Goal: Book appointment/travel/reservation

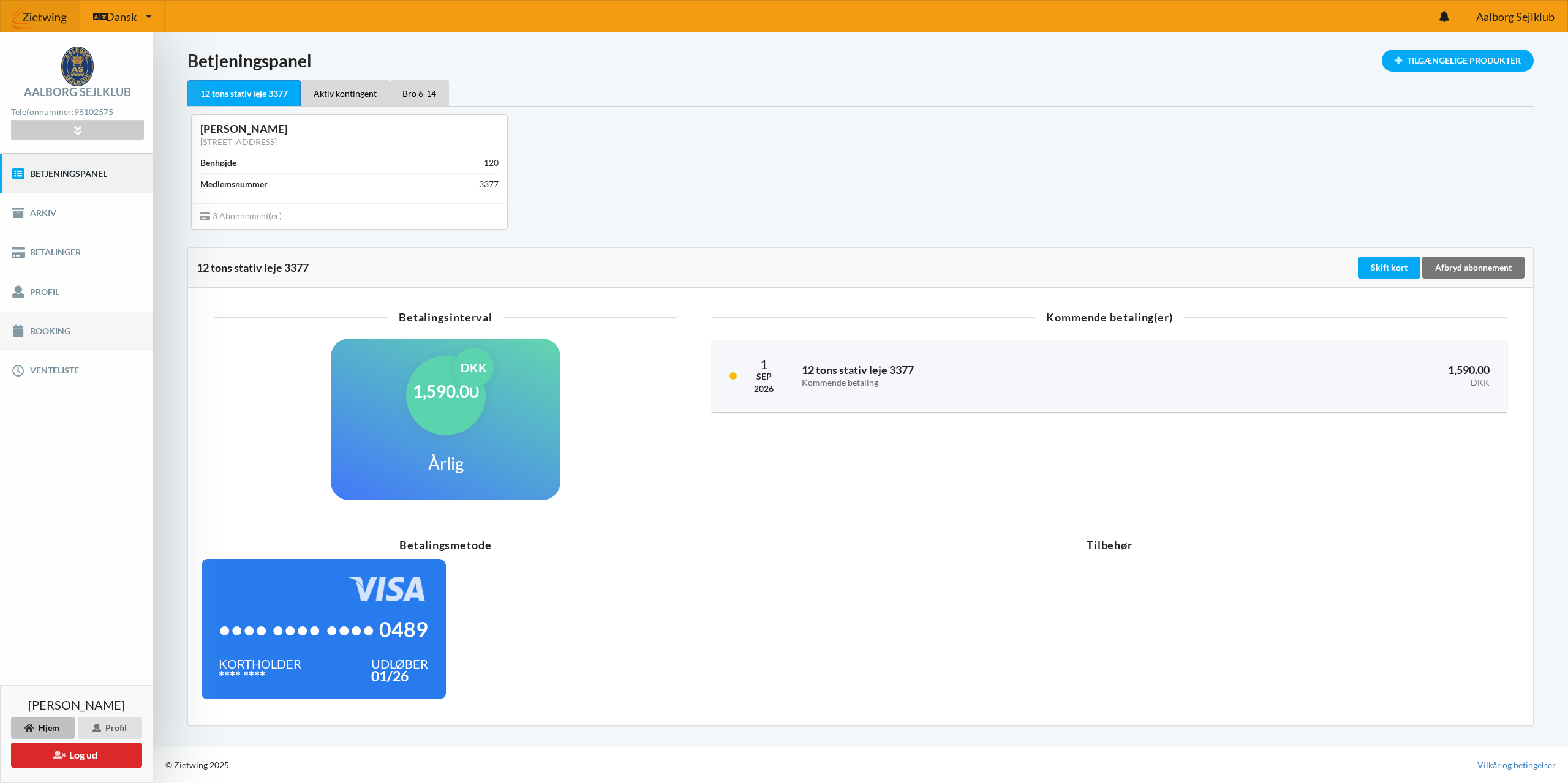
click at [51, 332] on link "Booking" at bounding box center [76, 331] width 153 height 39
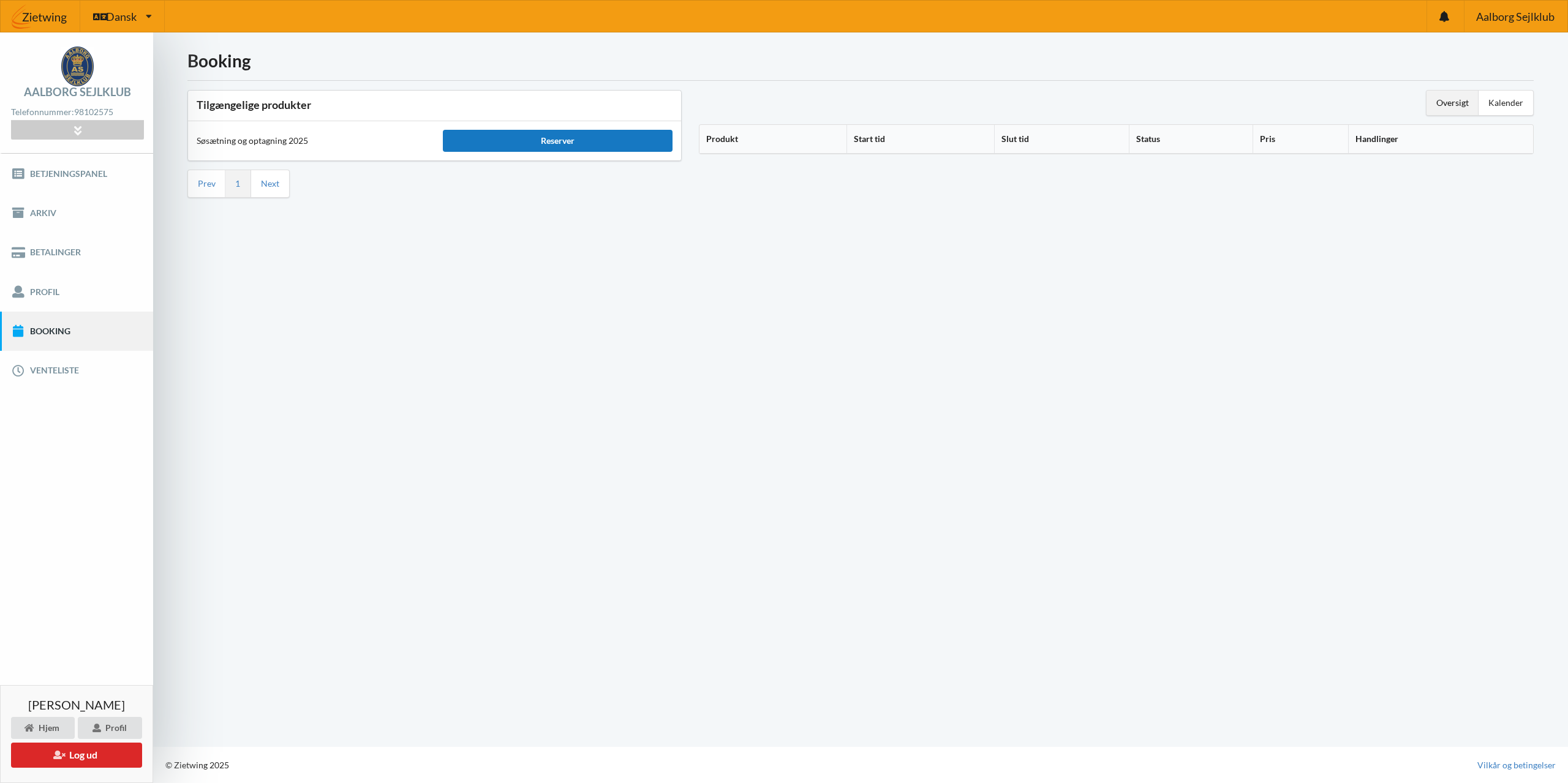
click at [565, 145] on div "Reserver" at bounding box center [557, 141] width 229 height 22
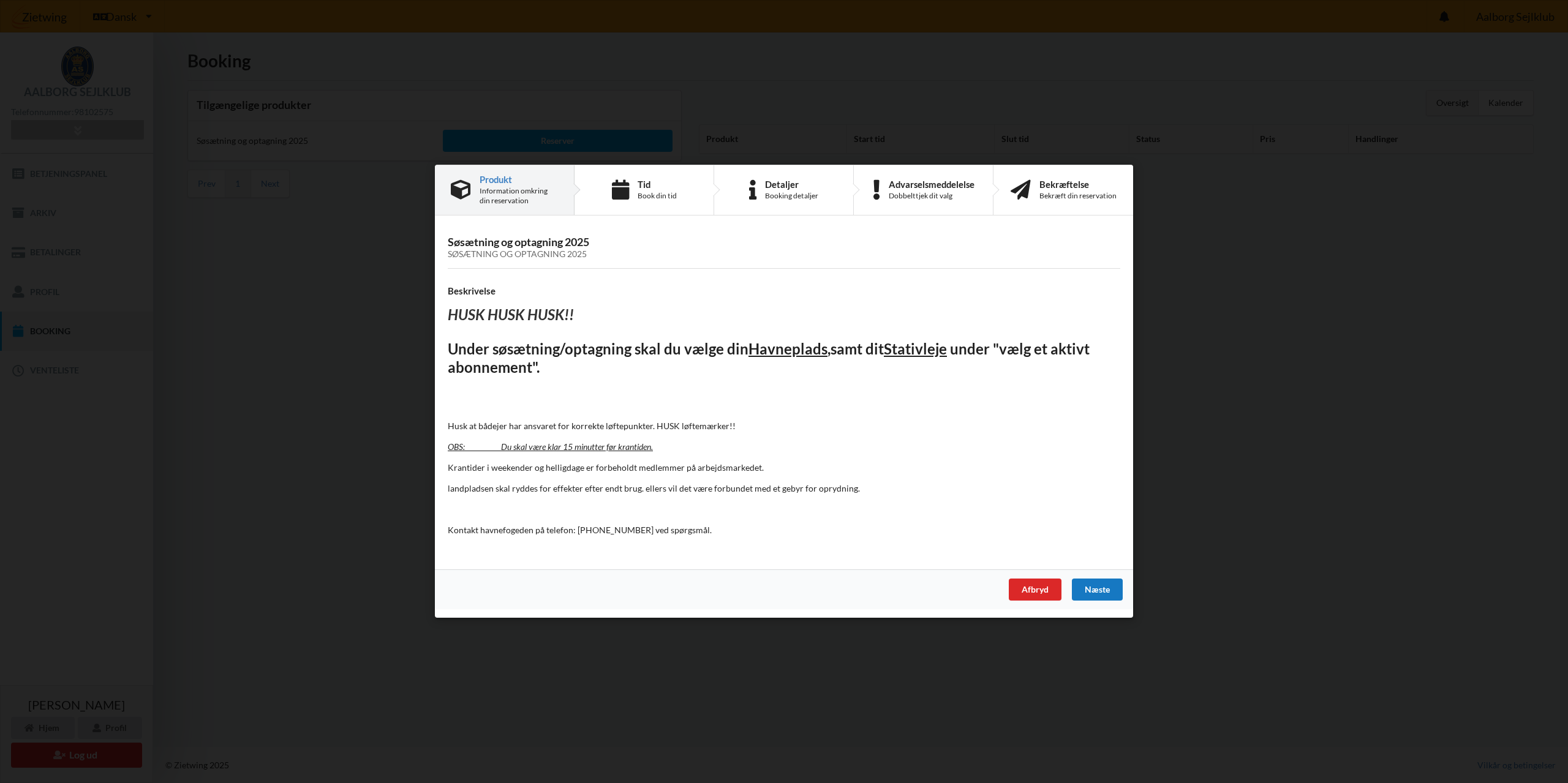
click at [1101, 586] on div "Næste" at bounding box center [1096, 590] width 51 height 22
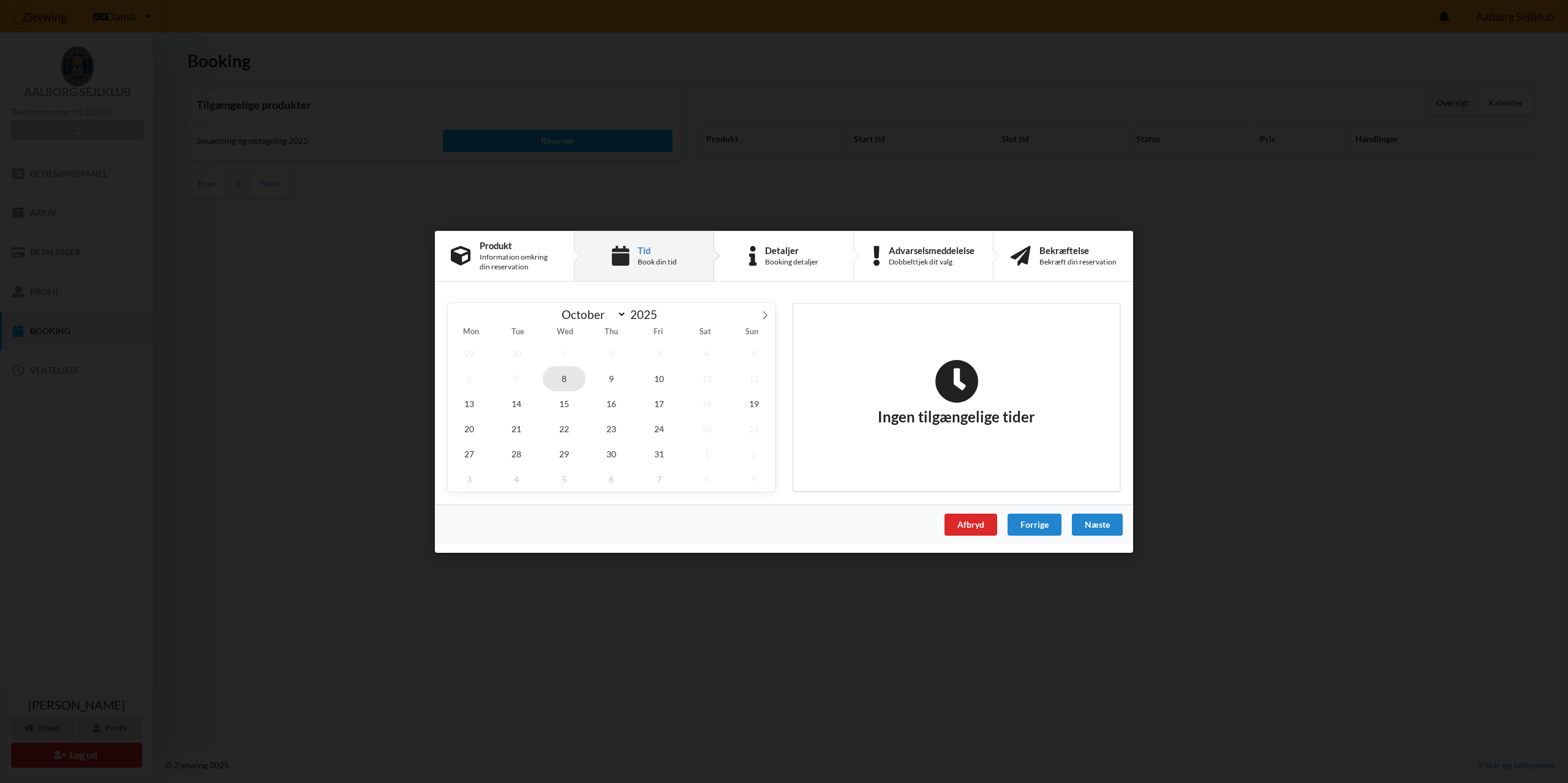
click at [567, 384] on span "8" at bounding box center [564, 378] width 43 height 25
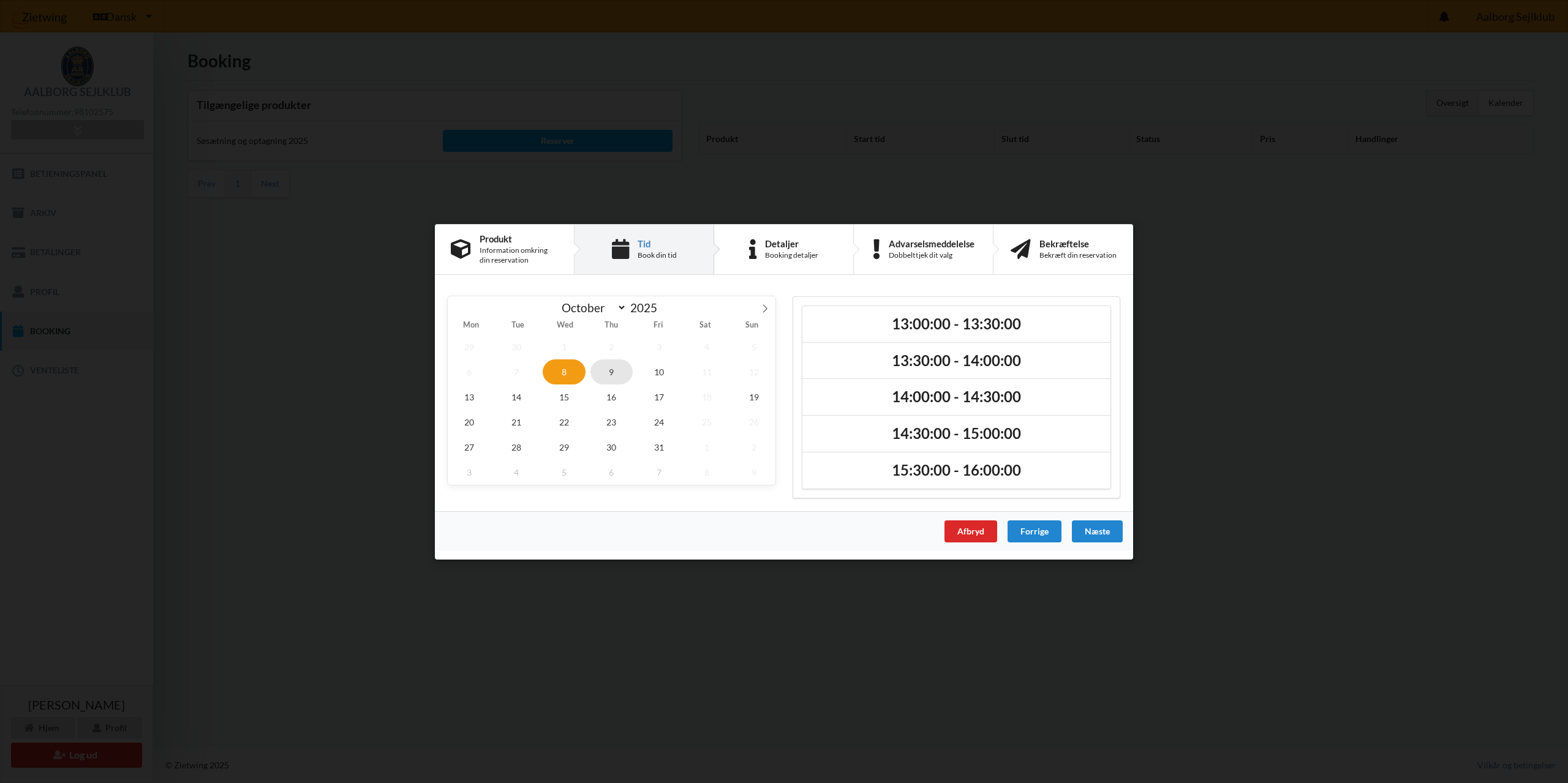
click at [610, 374] on span "9" at bounding box center [612, 371] width 43 height 25
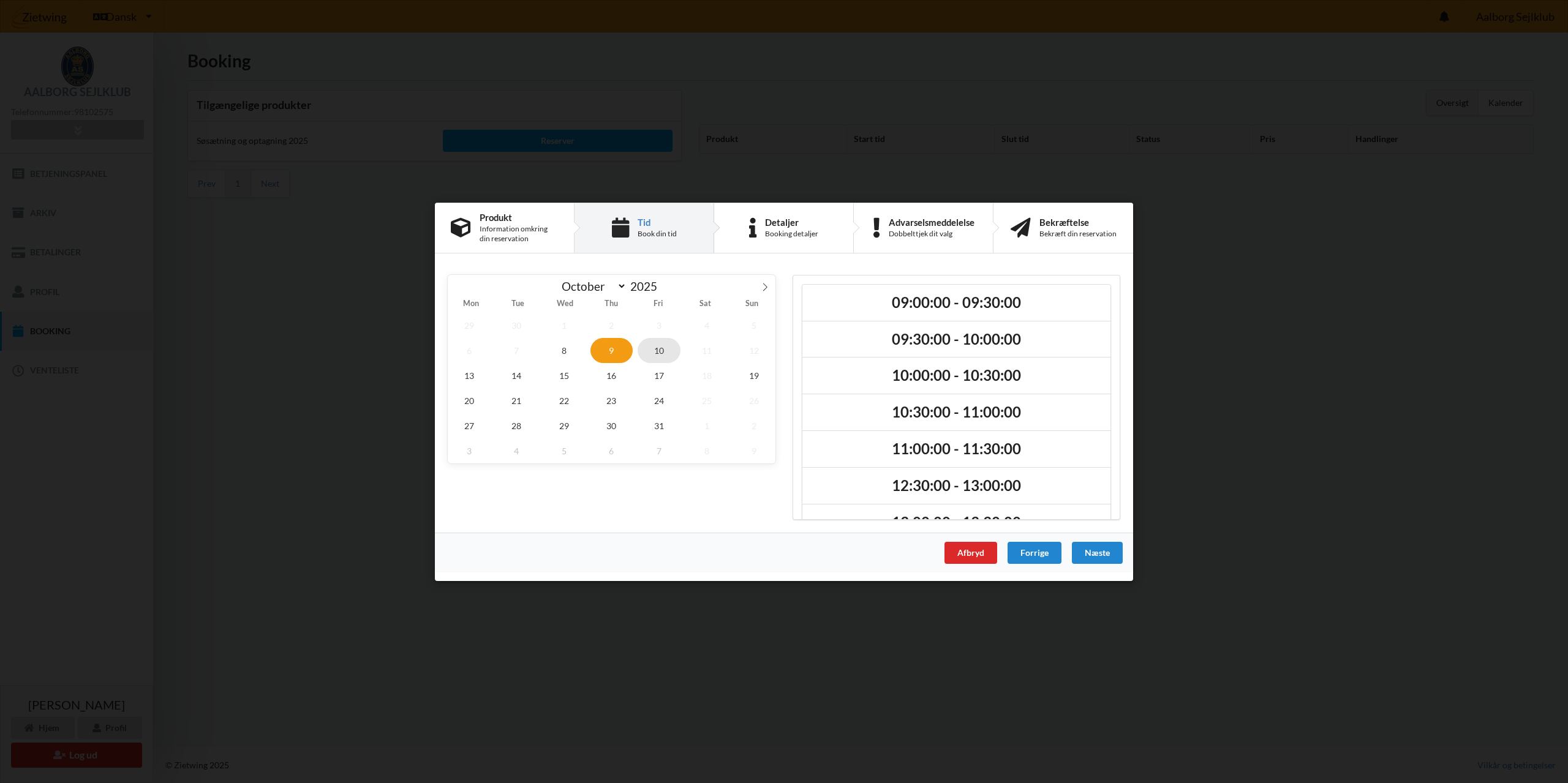
click at [661, 347] on span "10" at bounding box center [659, 350] width 43 height 25
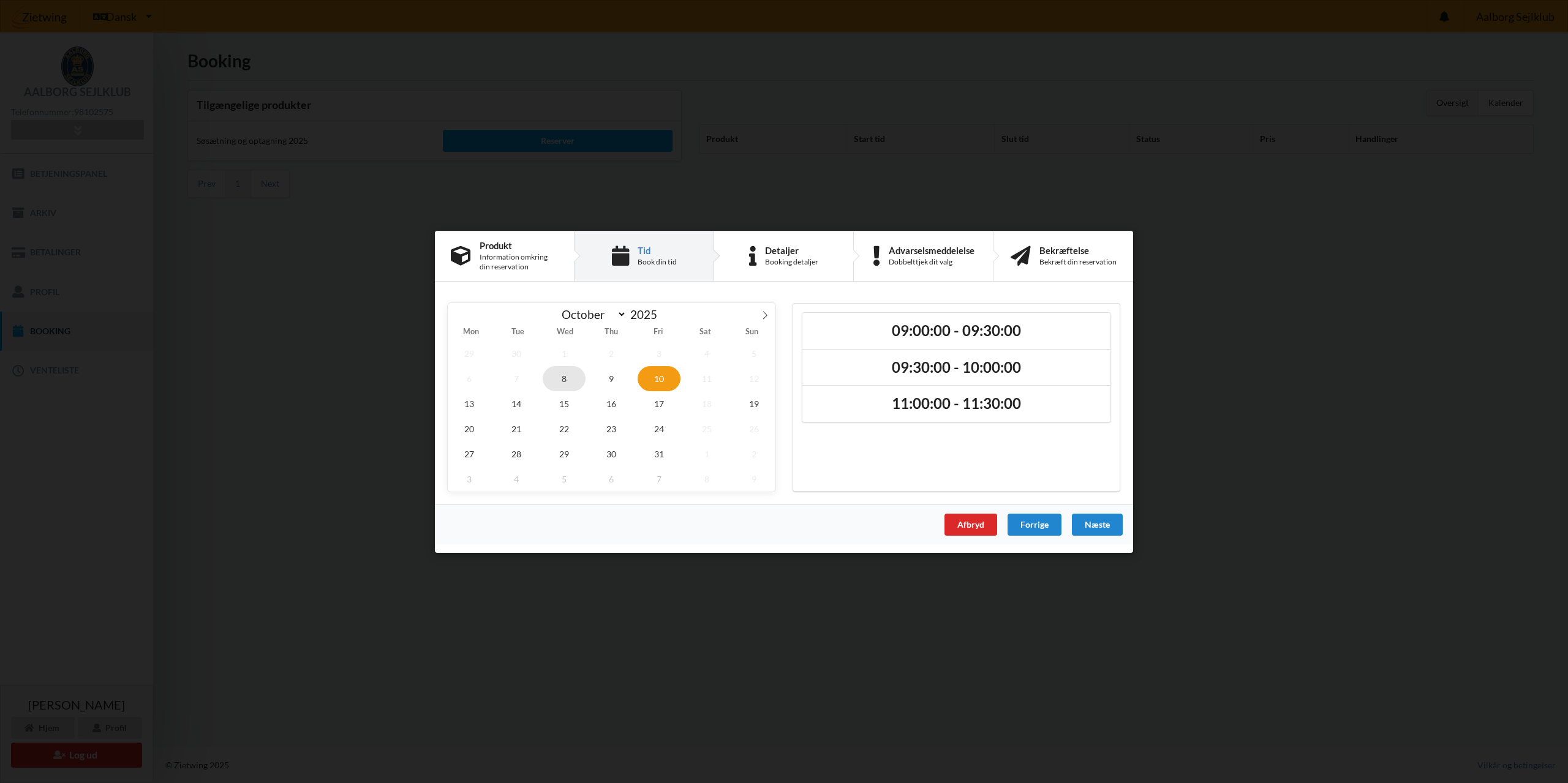
click at [568, 379] on span "8" at bounding box center [564, 378] width 43 height 25
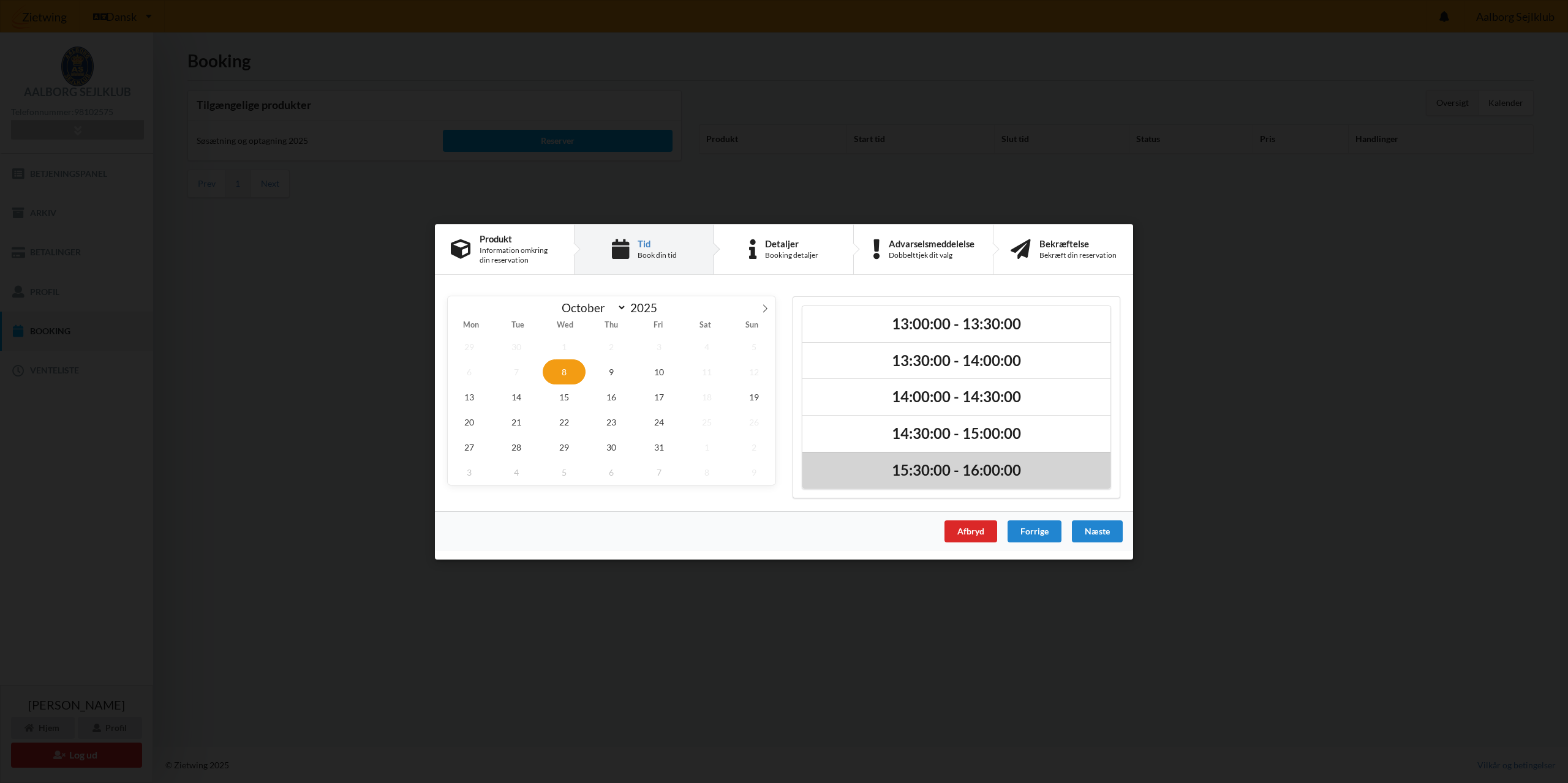
click at [926, 476] on h2 "15:30:00 - 16:00:00" at bounding box center [956, 471] width 291 height 19
click at [1091, 527] on div "Næste" at bounding box center [1096, 531] width 51 height 22
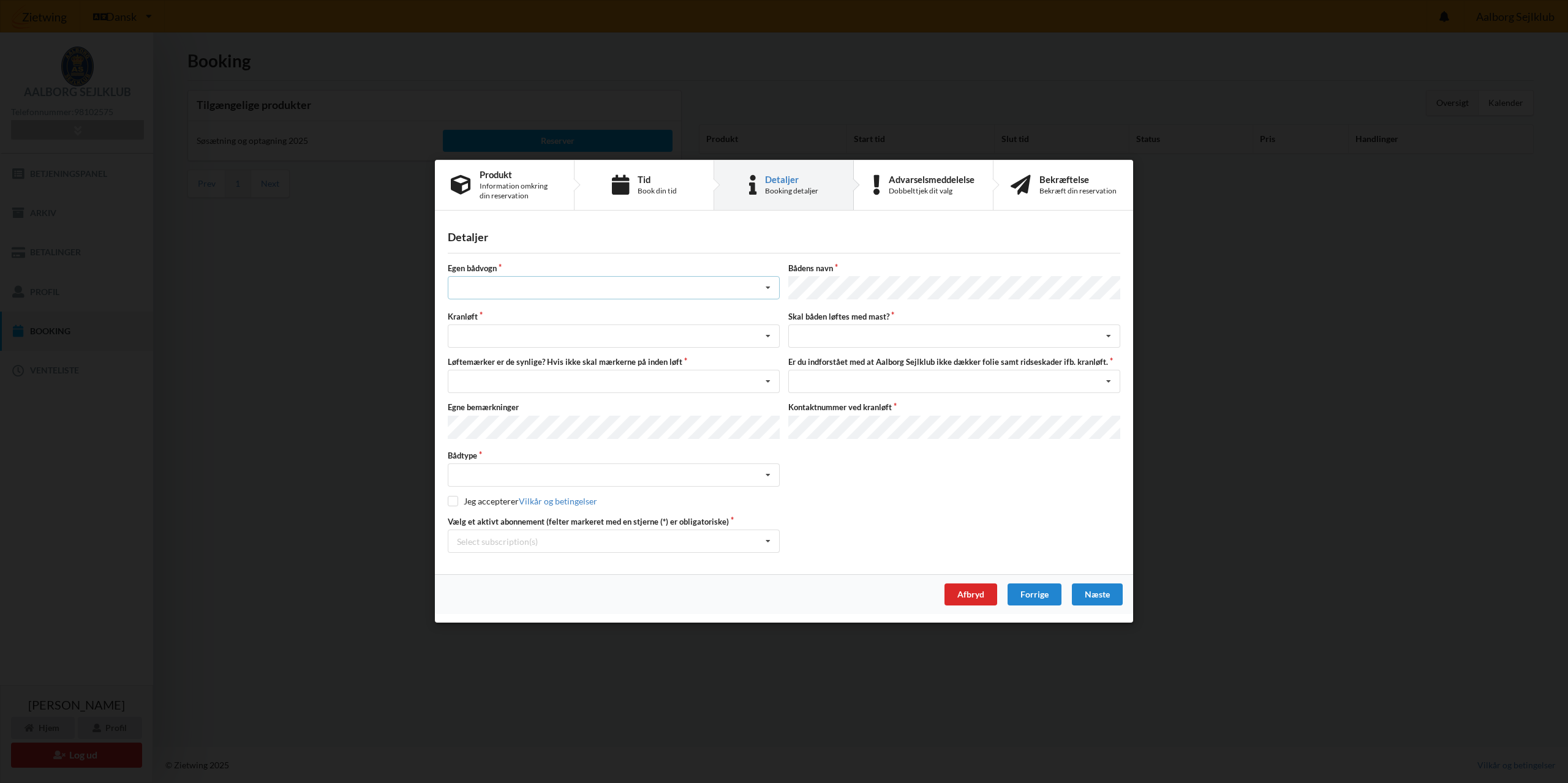
click at [767, 292] on icon at bounding box center [768, 288] width 18 height 22
click at [455, 362] on div "nej" at bounding box center [613, 355] width 331 height 22
click at [769, 336] on icon at bounding box center [768, 336] width 18 height 22
click at [462, 384] on div "Optagning" at bounding box center [613, 381] width 331 height 22
click at [773, 380] on icon at bounding box center [768, 382] width 18 height 22
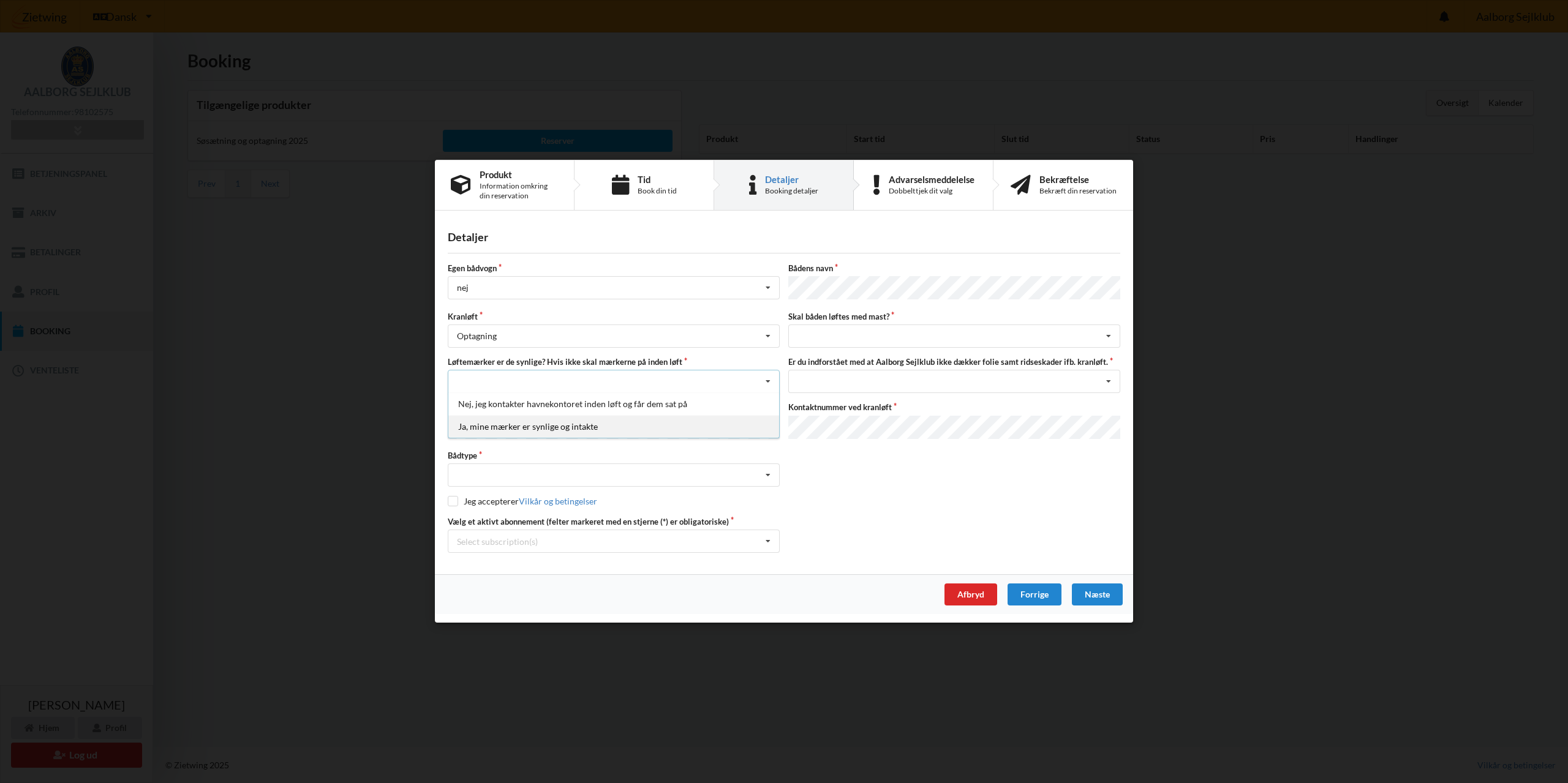
click at [576, 428] on div "Ja, mine mærker er synlige og intakte" at bounding box center [613, 427] width 331 height 22
click at [767, 381] on icon at bounding box center [768, 382] width 18 height 22
click at [830, 518] on div "Vælg et aktivt abonnement (felter markeret med en stjerne (*) er obligatoriske)…" at bounding box center [784, 534] width 681 height 36
click at [769, 473] on icon at bounding box center [768, 476] width 18 height 22
click at [495, 519] on div "Sejlbåd" at bounding box center [613, 520] width 331 height 22
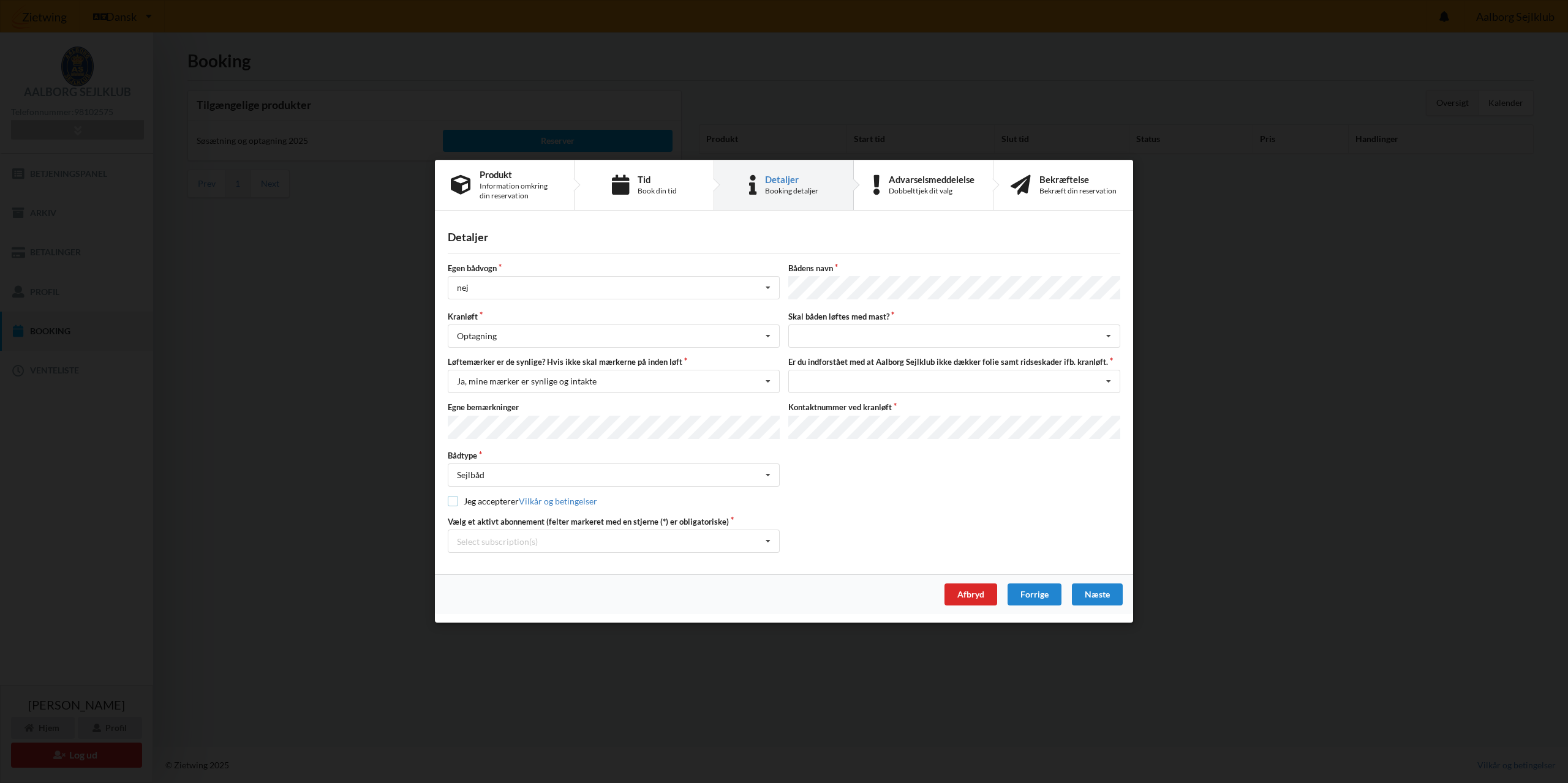
click at [452, 499] on input "checkbox" at bounding box center [452, 501] width 11 height 11
checkbox input "true"
click at [1112, 337] on icon at bounding box center [1109, 336] width 18 height 22
click at [832, 386] on div "ja" at bounding box center [954, 381] width 331 height 22
click at [1111, 383] on icon at bounding box center [1109, 382] width 18 height 22
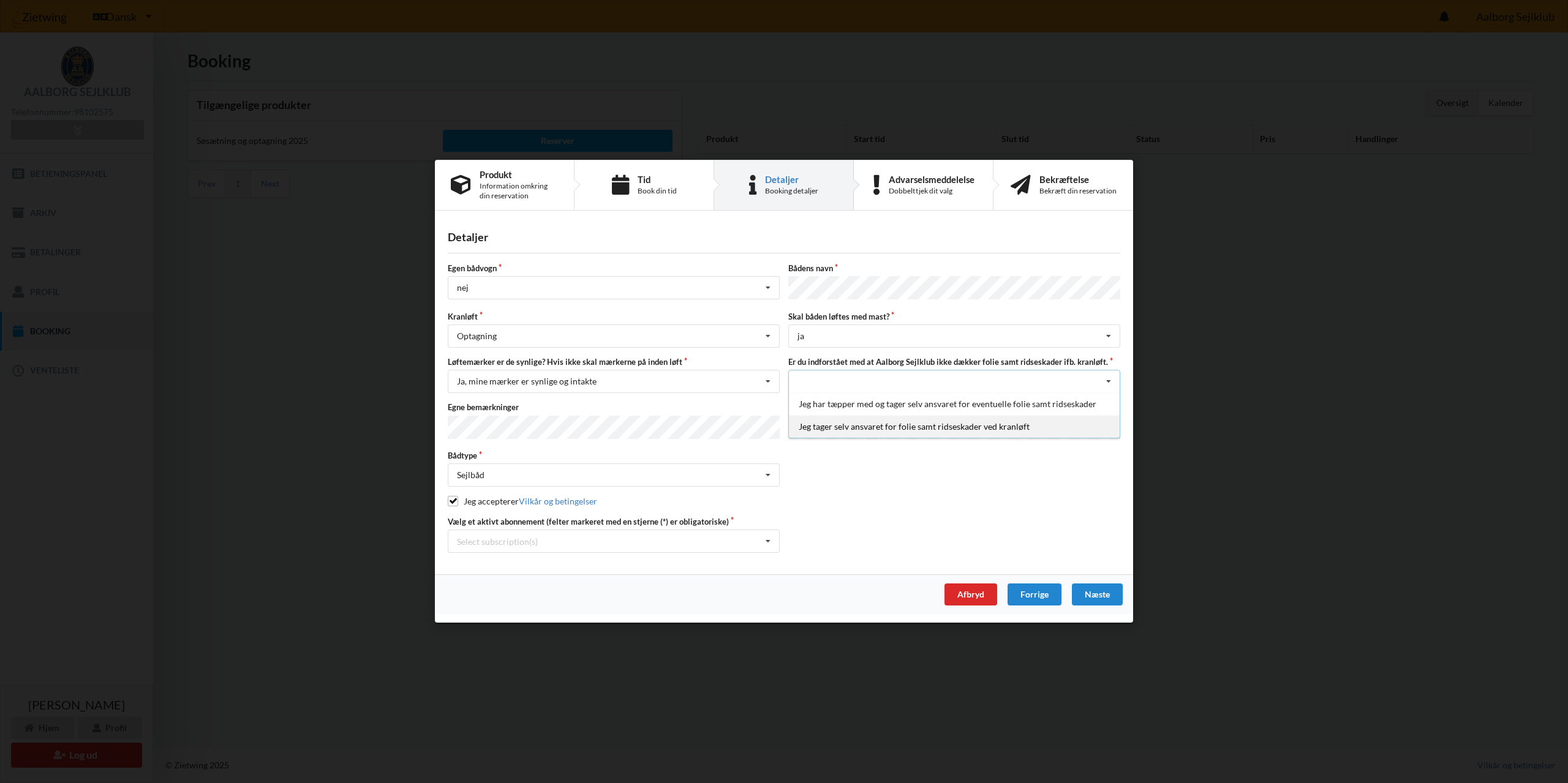
click at [869, 426] on div "Jeg tager selv ansvaret for folie samt ridseskader ved kranløft" at bounding box center [954, 427] width 331 height 22
click at [1101, 593] on div "Næste" at bounding box center [1096, 595] width 51 height 22
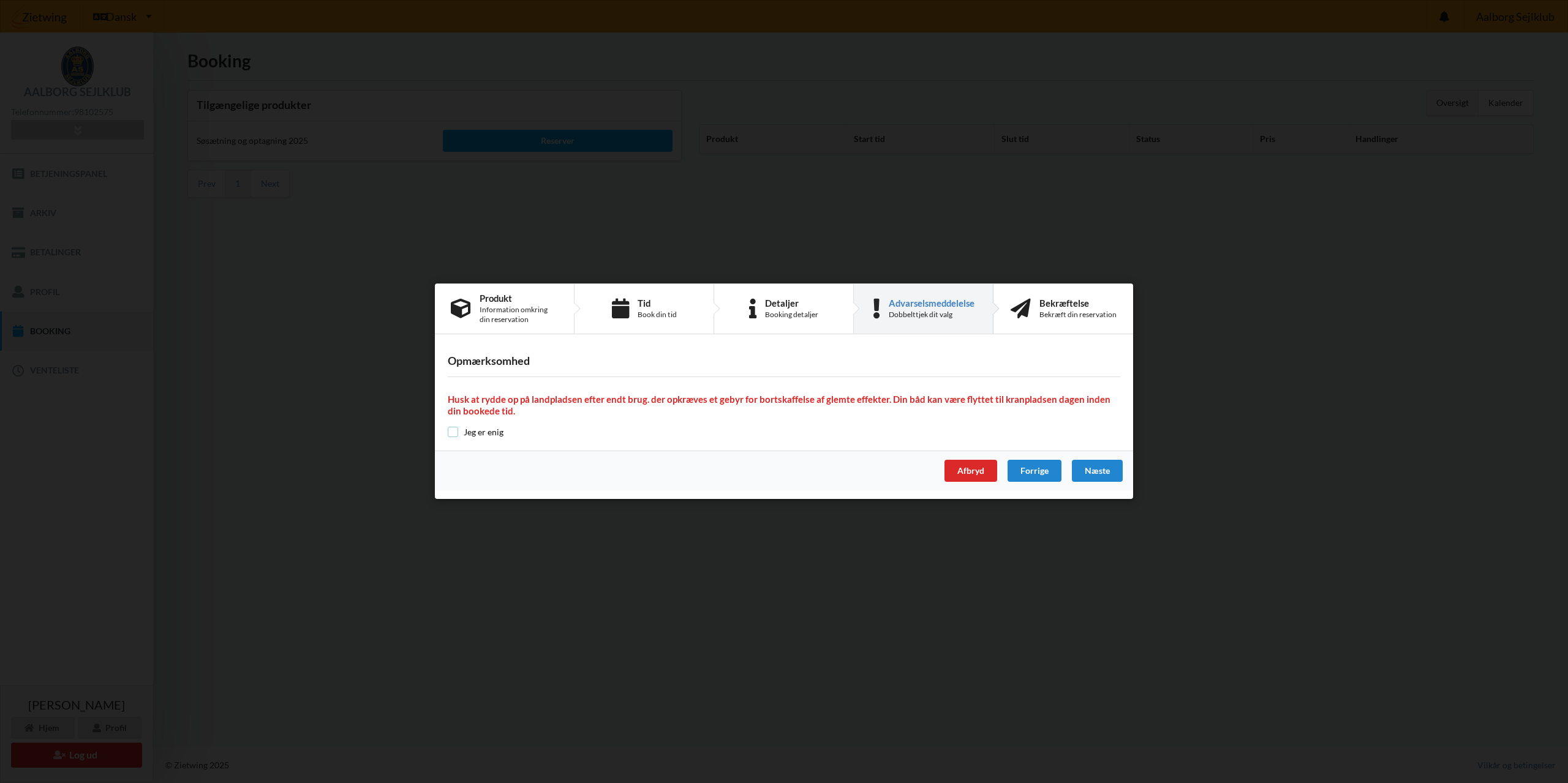
click at [452, 435] on input "checkbox" at bounding box center [452, 432] width 11 height 11
checkbox input "true"
click at [1031, 476] on div "Forrige" at bounding box center [1034, 471] width 54 height 22
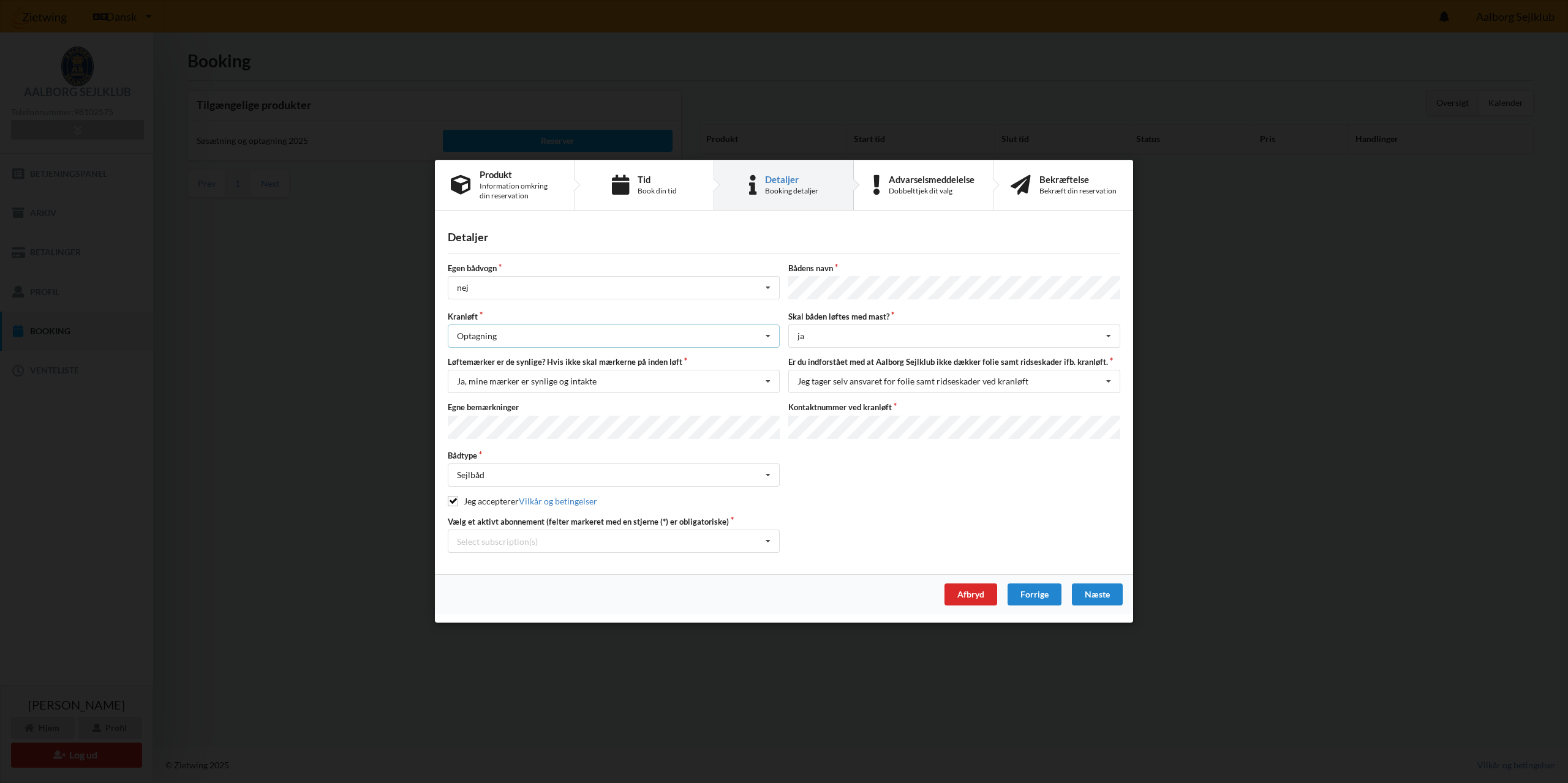
click at [770, 337] on icon at bounding box center [768, 336] width 18 height 22
click at [1088, 597] on div "Næste" at bounding box center [1096, 595] width 51 height 22
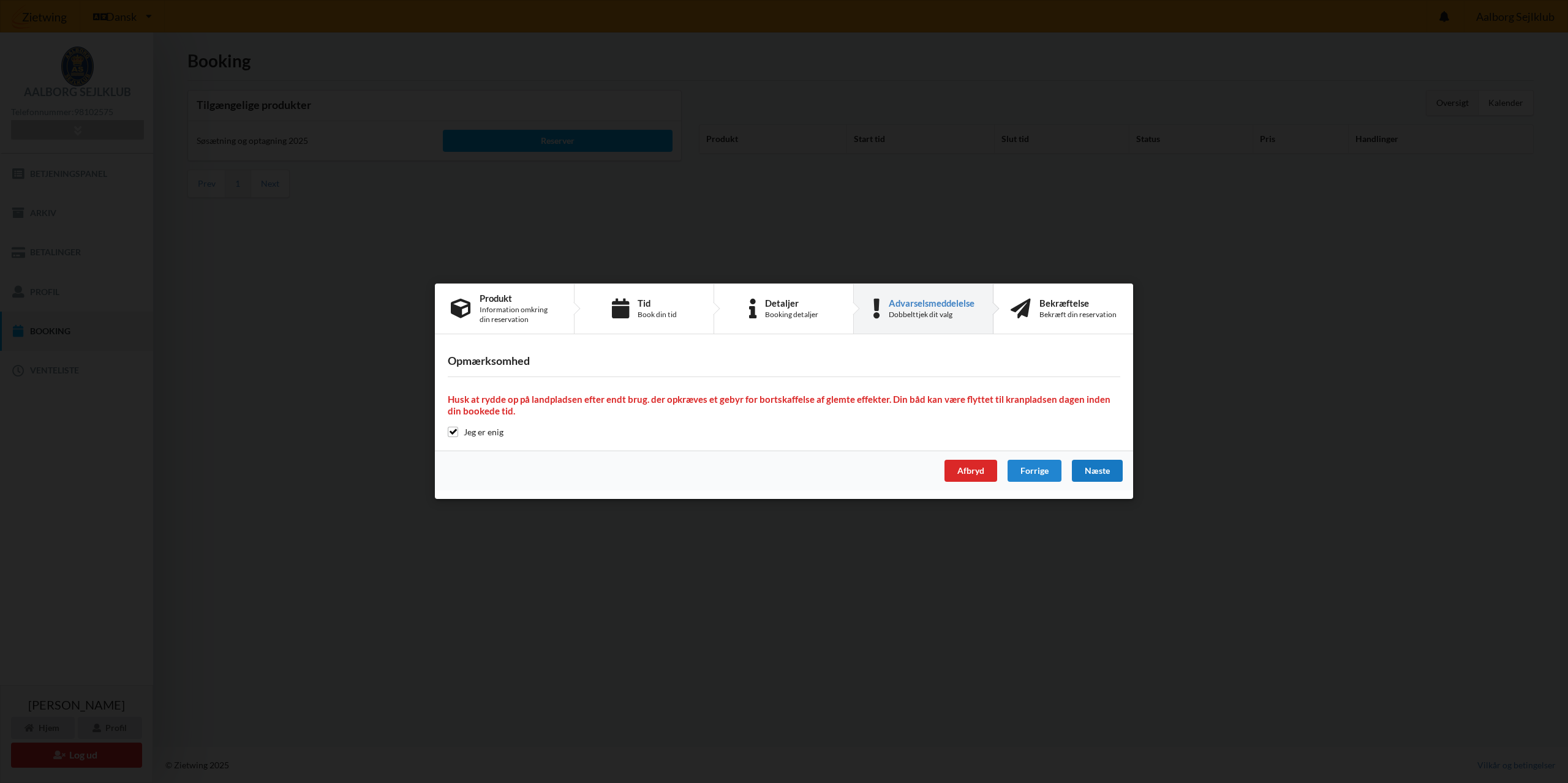
click at [1094, 472] on div "Næste" at bounding box center [1096, 471] width 51 height 22
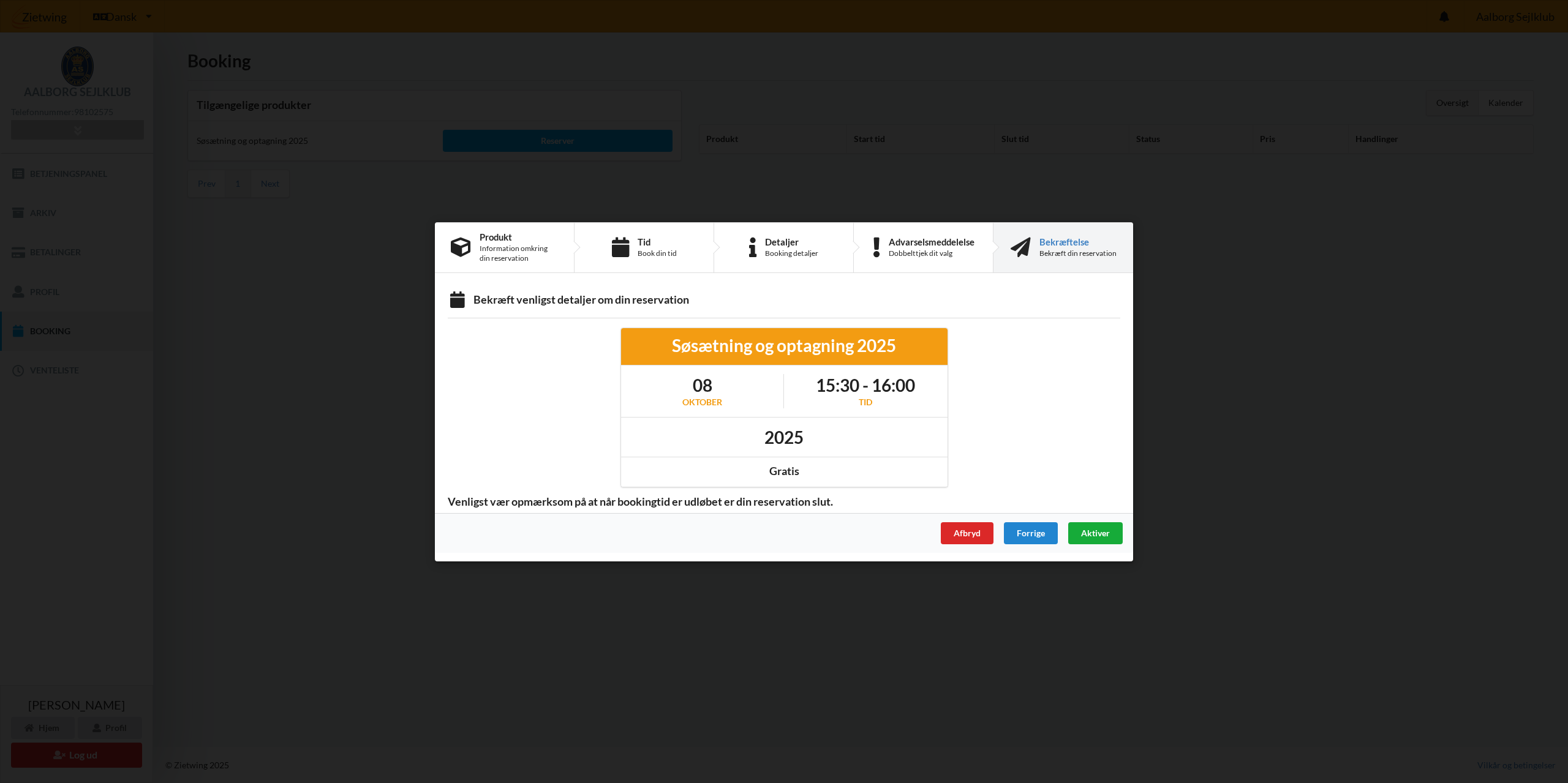
click at [1093, 534] on span "Aktiver" at bounding box center [1095, 532] width 29 height 11
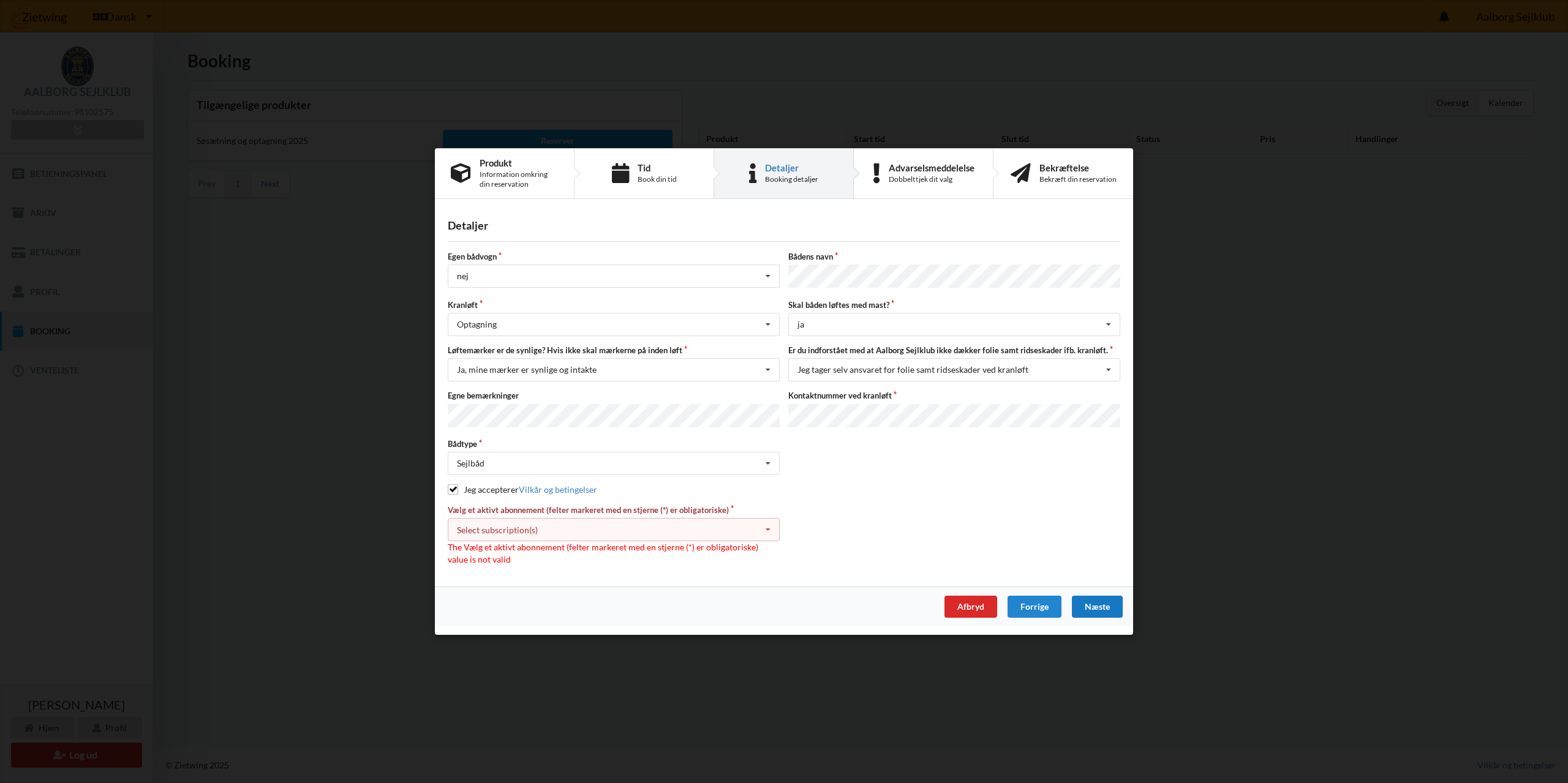
click at [769, 529] on icon at bounding box center [768, 529] width 18 height 22
click at [491, 548] on div "* 12 tons stativ leje 3377" at bounding box center [613, 552] width 331 height 22
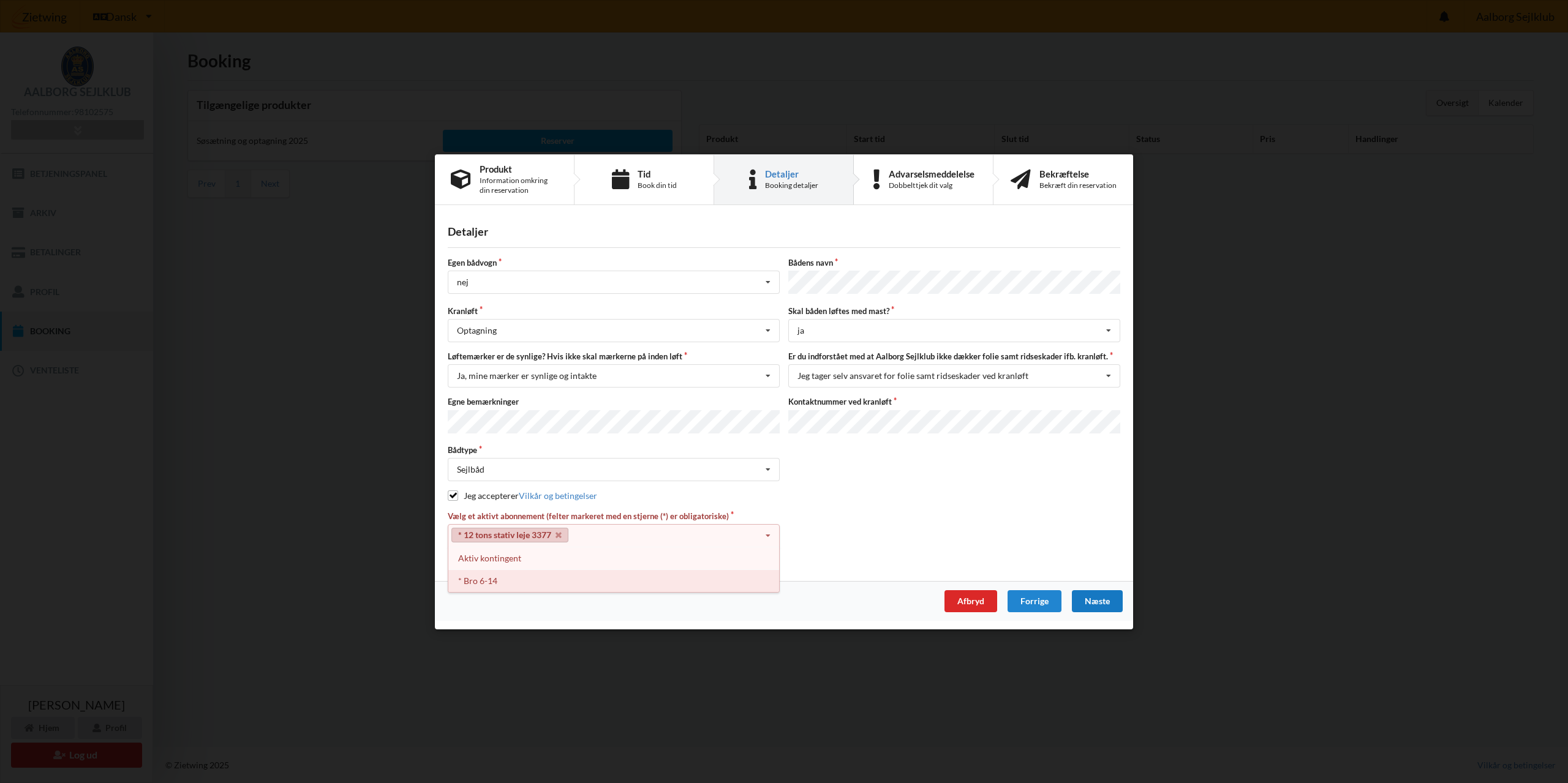
click at [502, 583] on div "* Bro 6-14" at bounding box center [613, 580] width 331 height 22
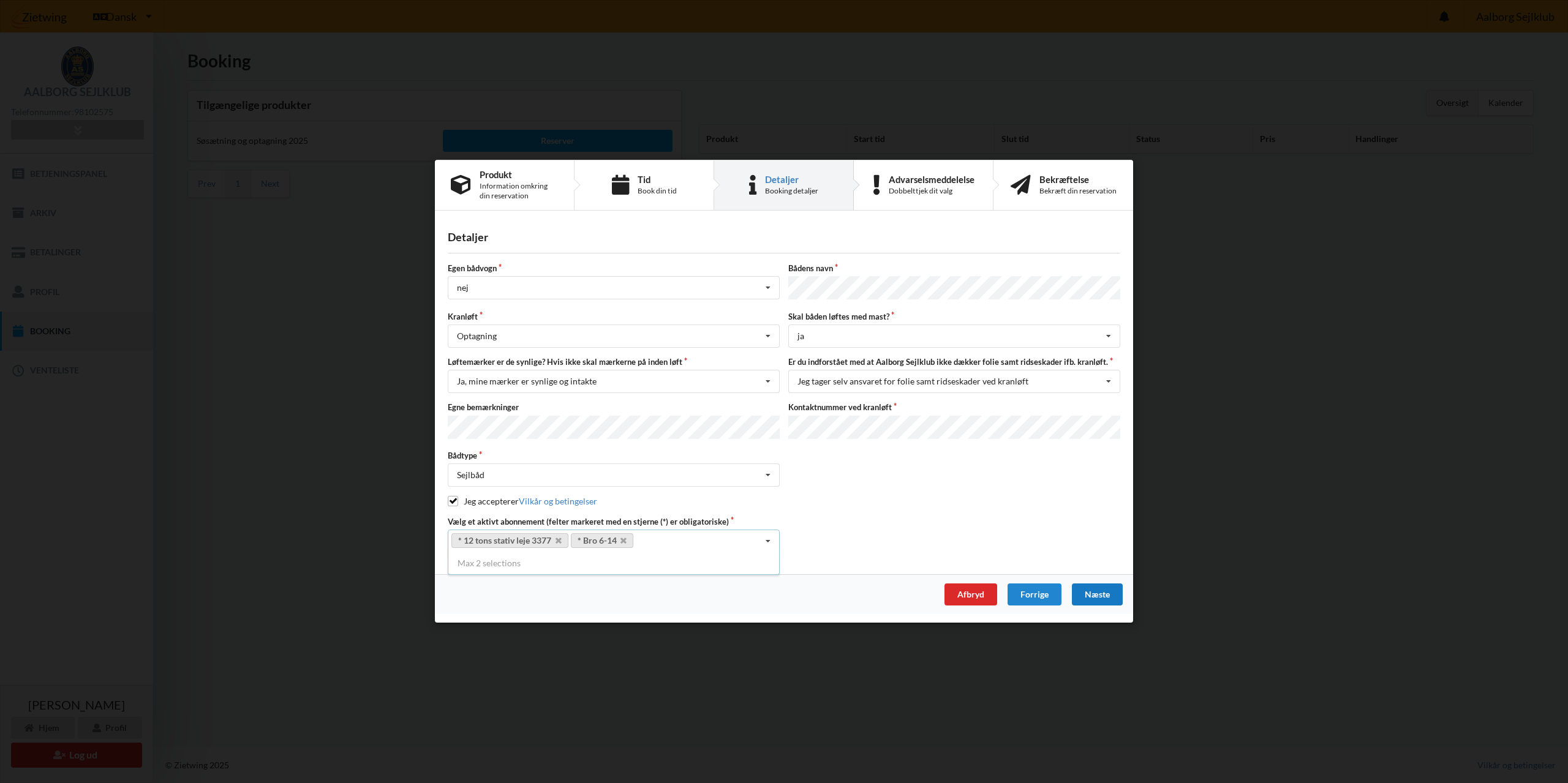
click at [1090, 597] on div "Næste" at bounding box center [1096, 595] width 51 height 22
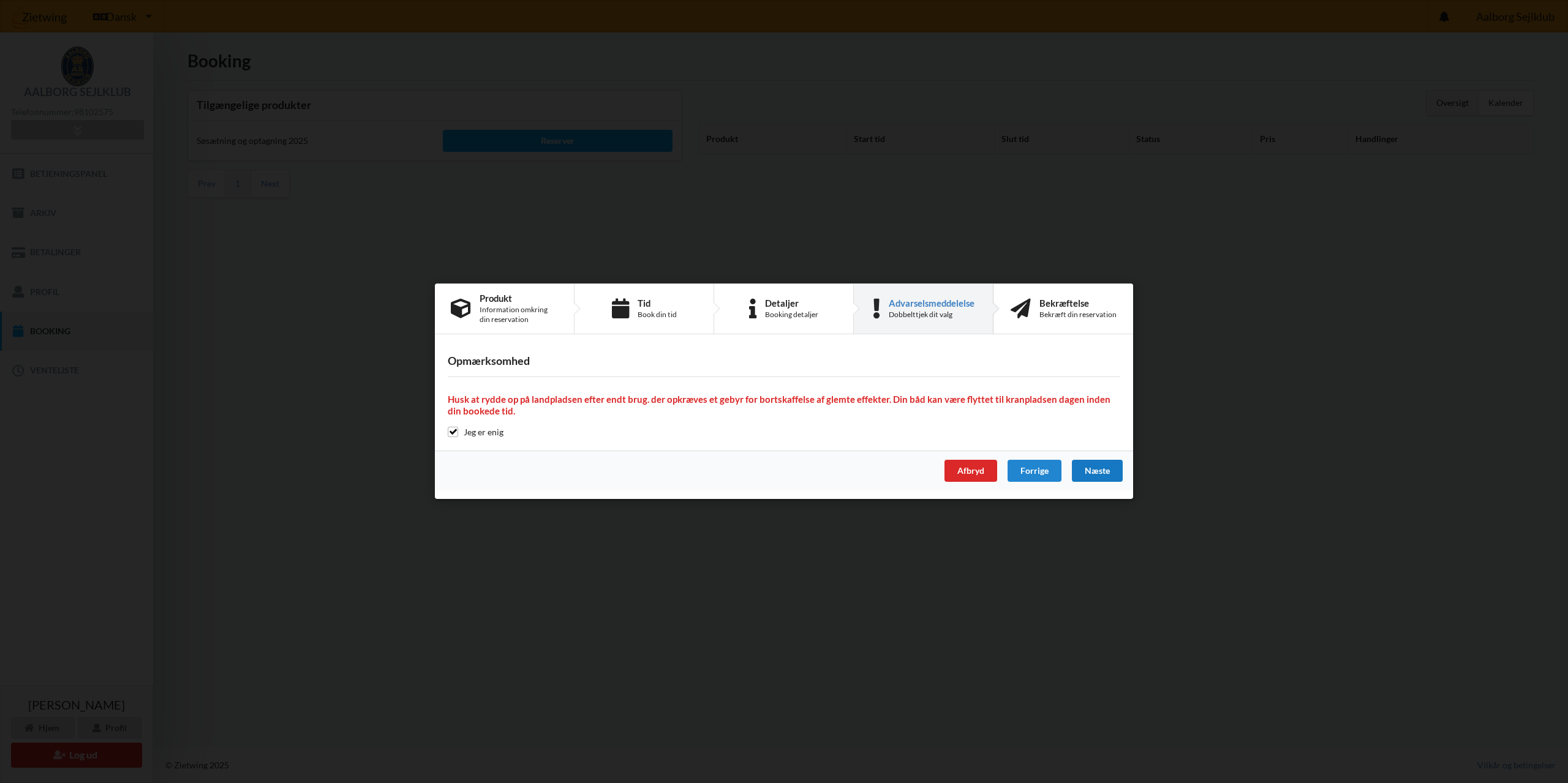
click at [1094, 480] on div "Næste" at bounding box center [1096, 471] width 51 height 22
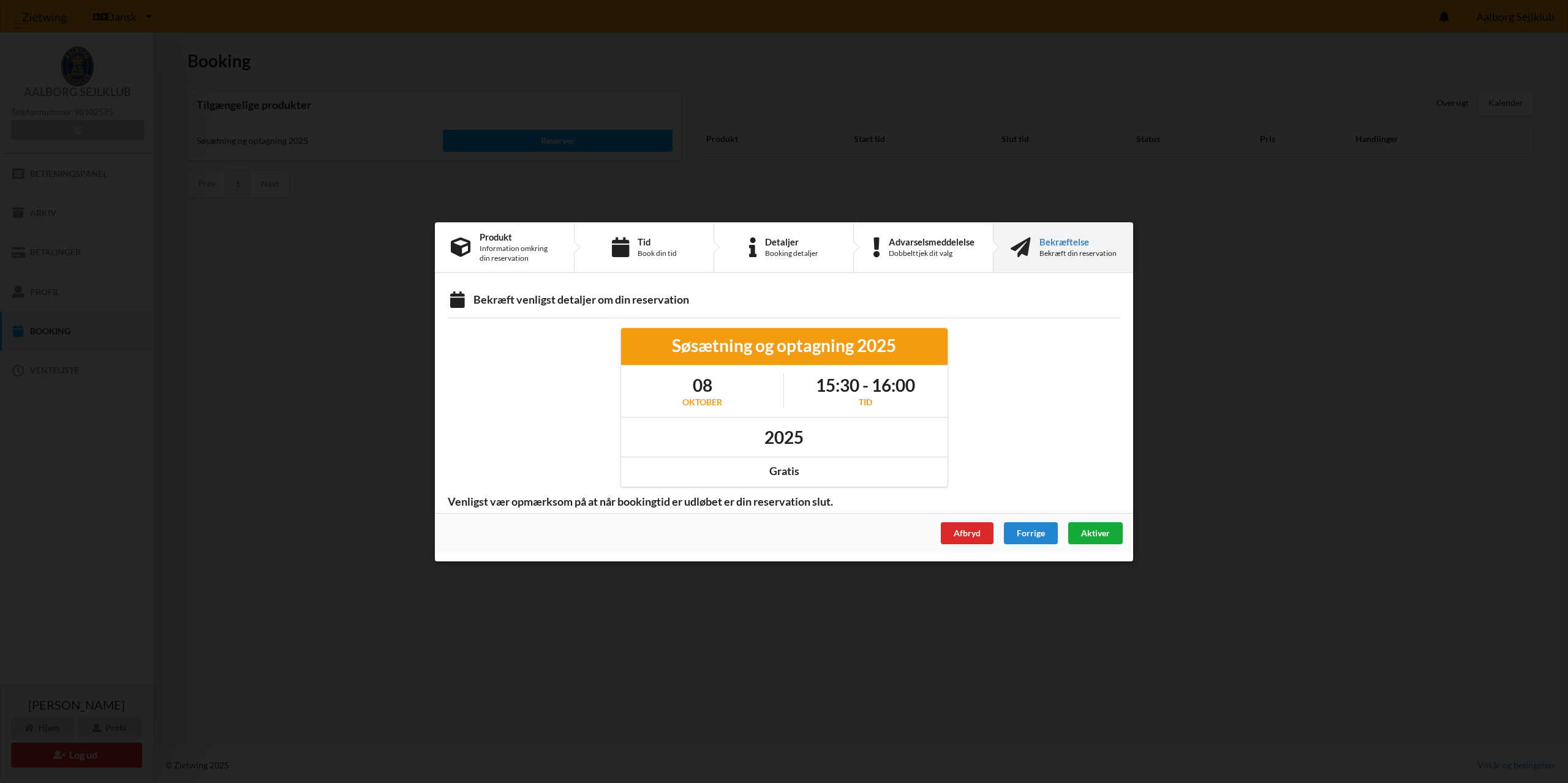
click at [1101, 534] on span "Aktiver" at bounding box center [1095, 532] width 29 height 11
